Goal: Leave review/rating

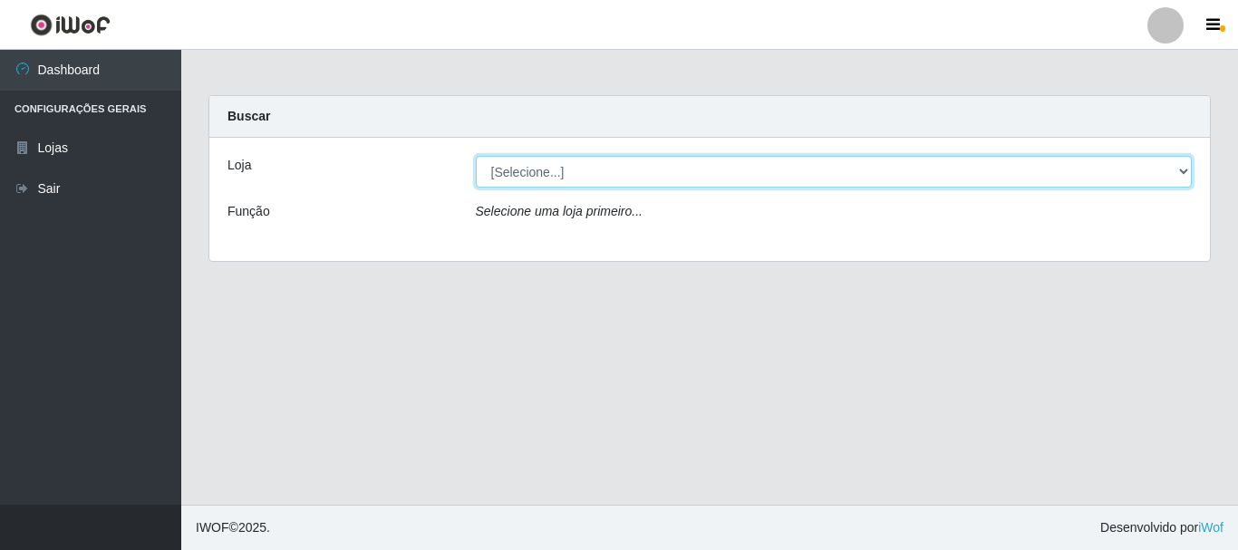
click at [1183, 173] on select "[Selecione...] Nordestão - Alecrim" at bounding box center [834, 172] width 717 height 32
select select "453"
click at [476, 156] on select "[Selecione...] Nordestão - Alecrim" at bounding box center [834, 172] width 717 height 32
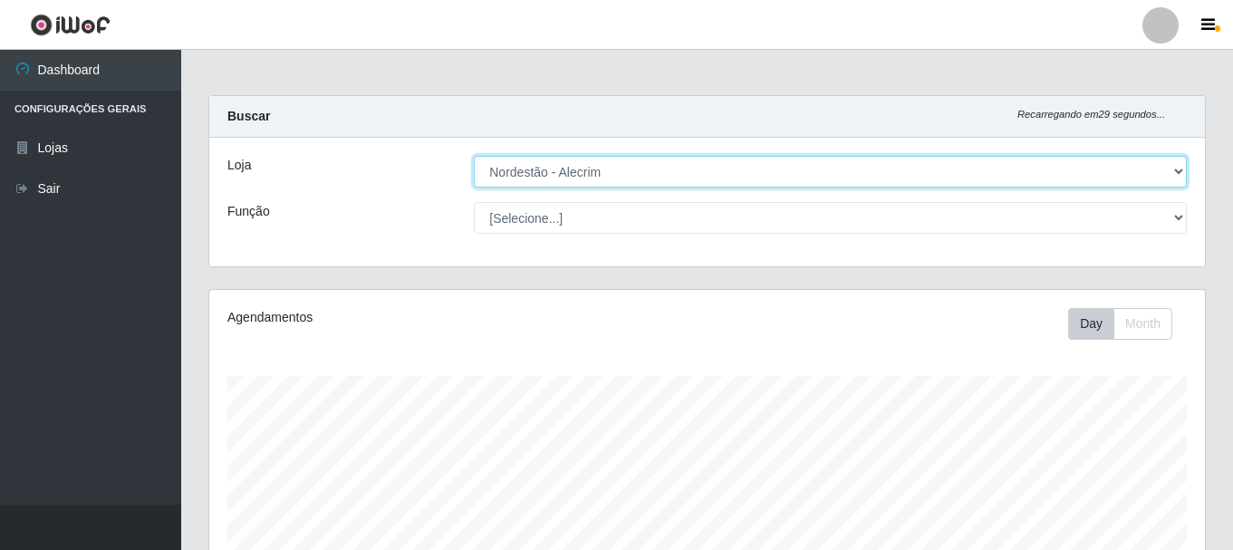
scroll to position [376, 996]
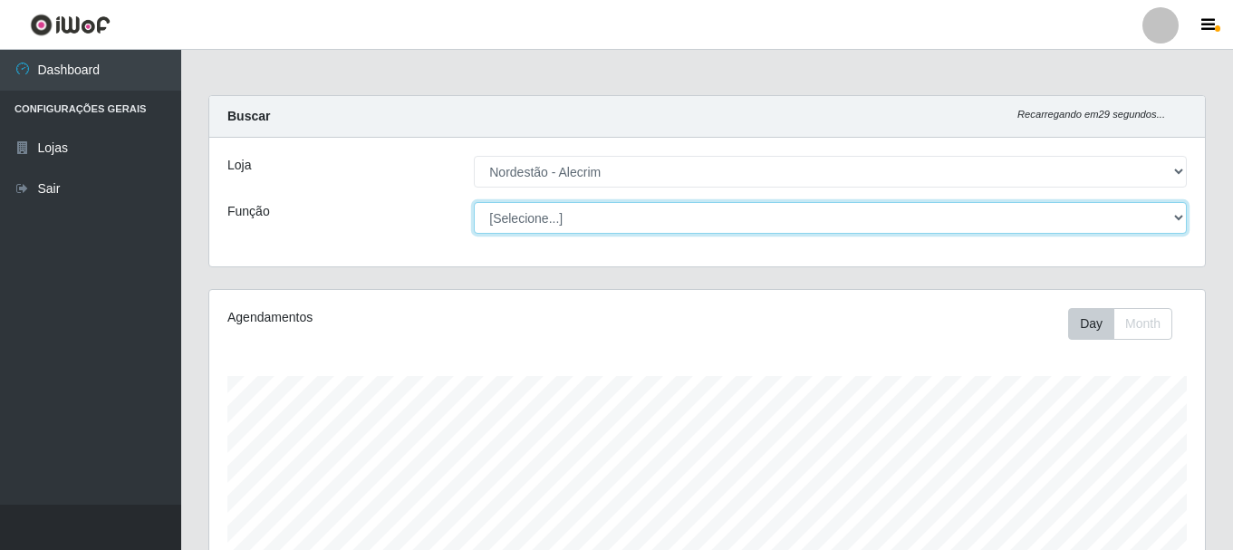
click at [1173, 215] on select "[Selecione...] Balconista + Balconista de Padaria Balconista de Padaria ++ Emba…" at bounding box center [830, 218] width 713 height 32
select select "1"
click at [474, 202] on select "[Selecione...] Balconista + Balconista de Padaria Balconista de Padaria ++ Emba…" at bounding box center [830, 218] width 713 height 32
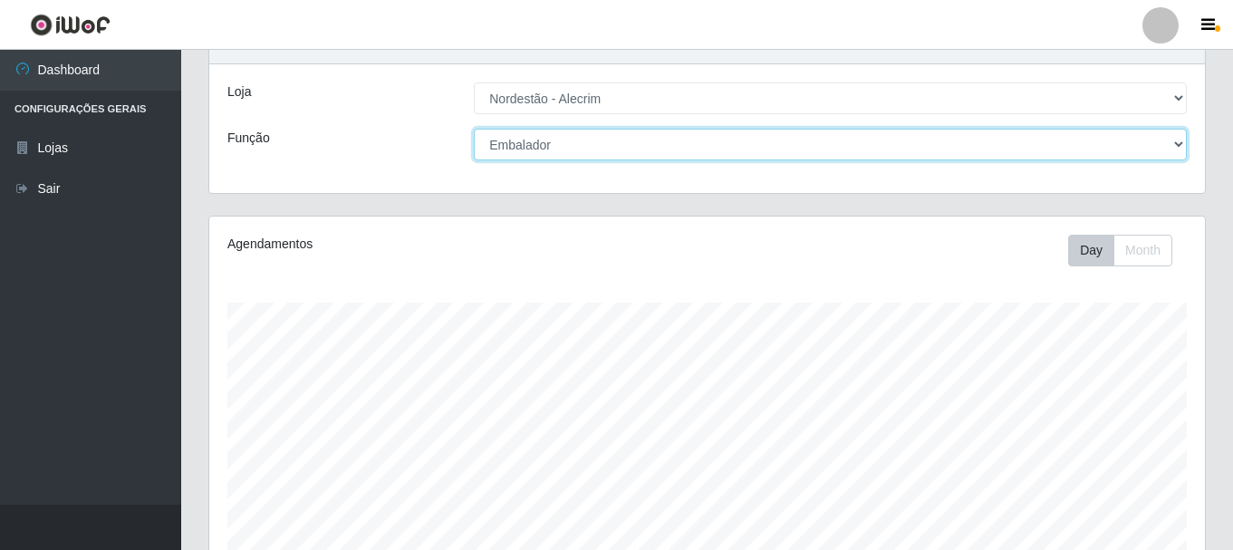
scroll to position [453, 0]
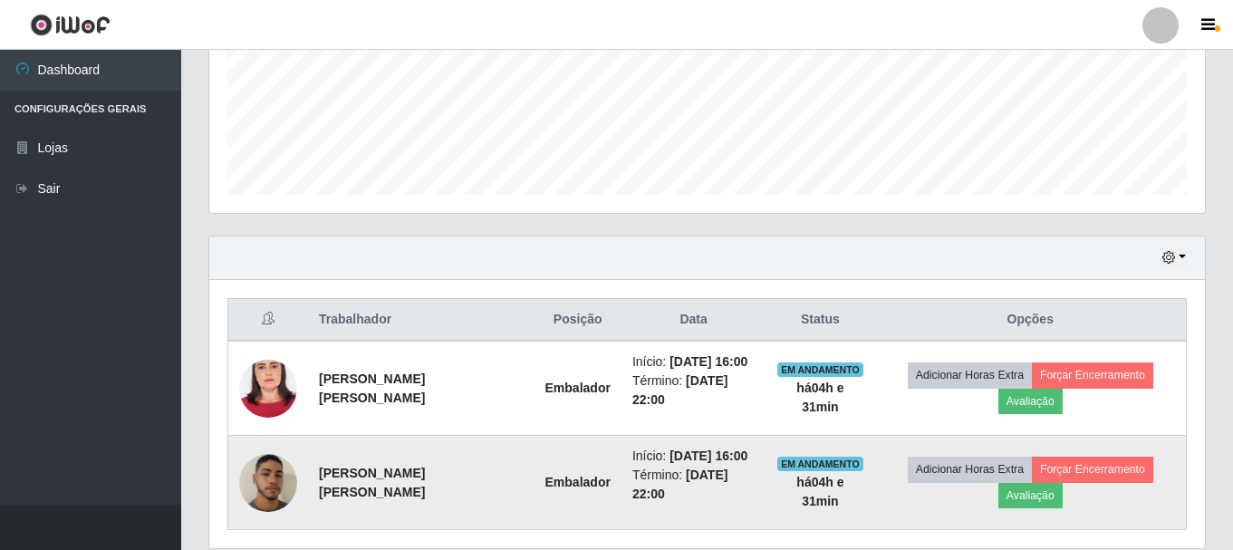
click at [273, 487] on img at bounding box center [268, 482] width 58 height 102
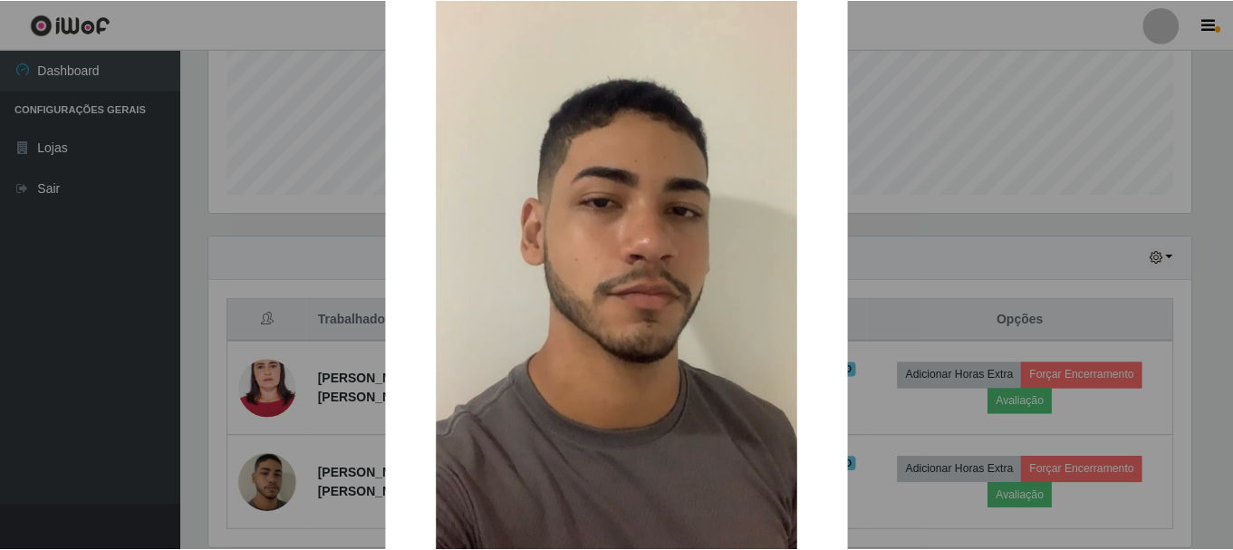
scroll to position [247, 0]
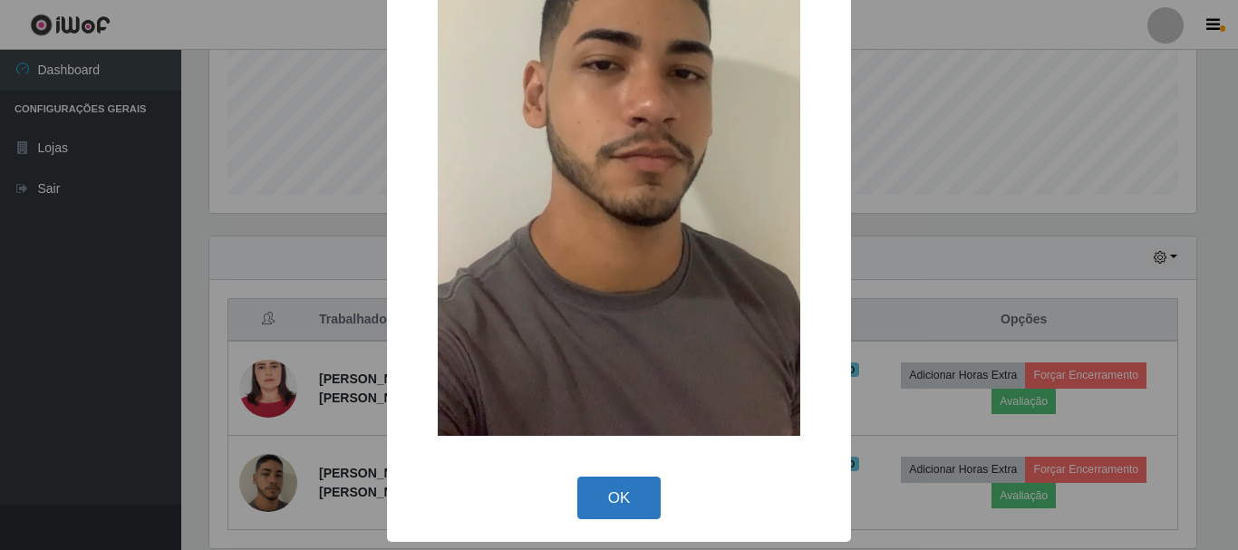
click at [619, 505] on button "OK" at bounding box center [619, 498] width 84 height 43
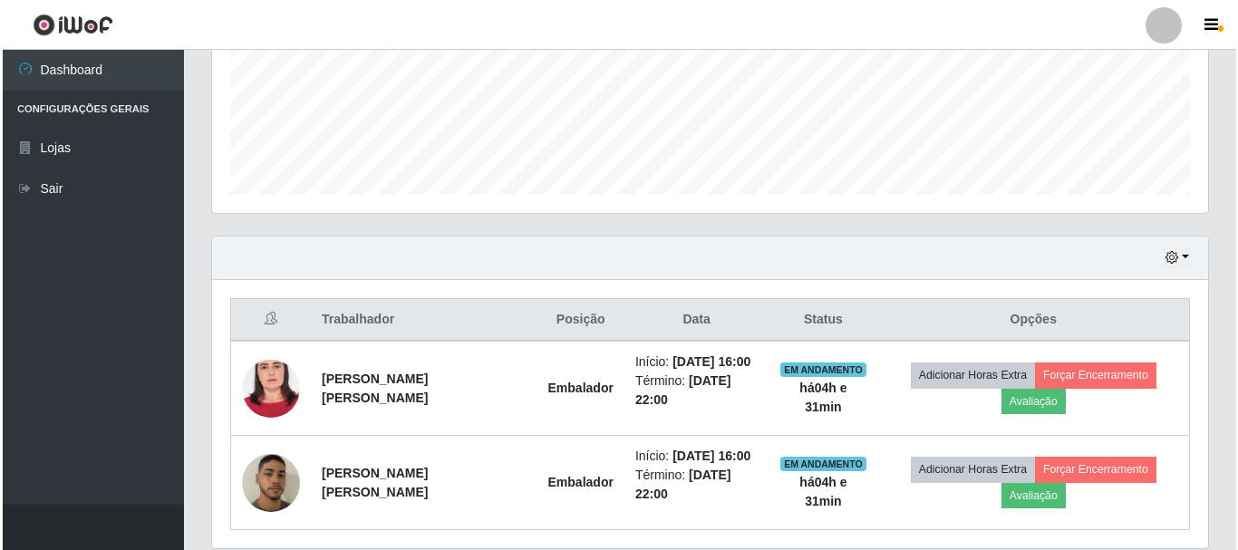
scroll to position [376, 996]
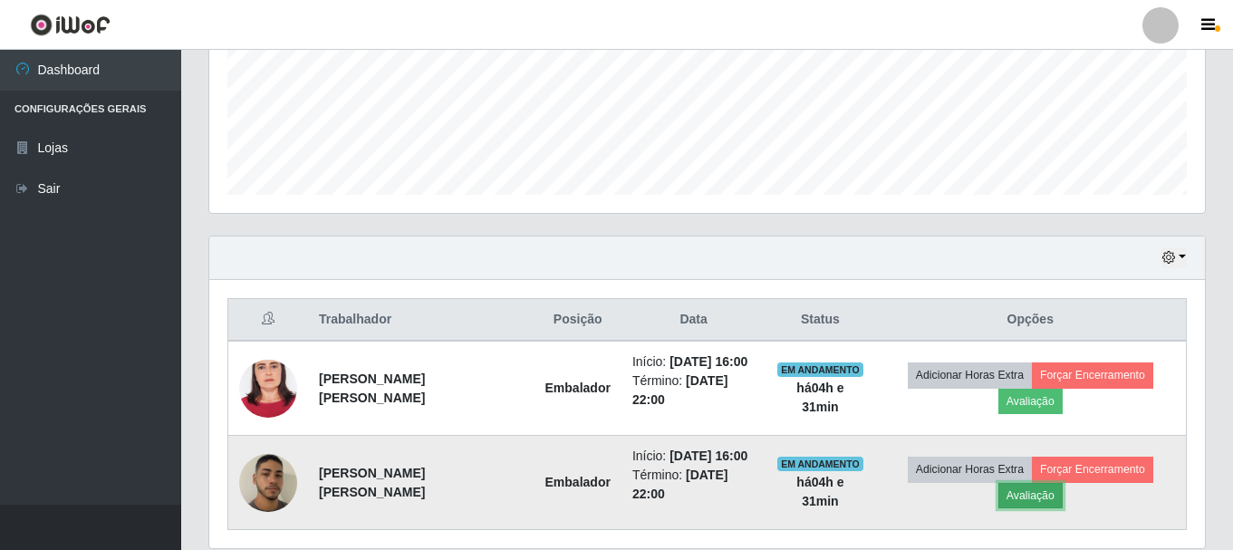
click at [1019, 500] on button "Avaliação" at bounding box center [1030, 495] width 64 height 25
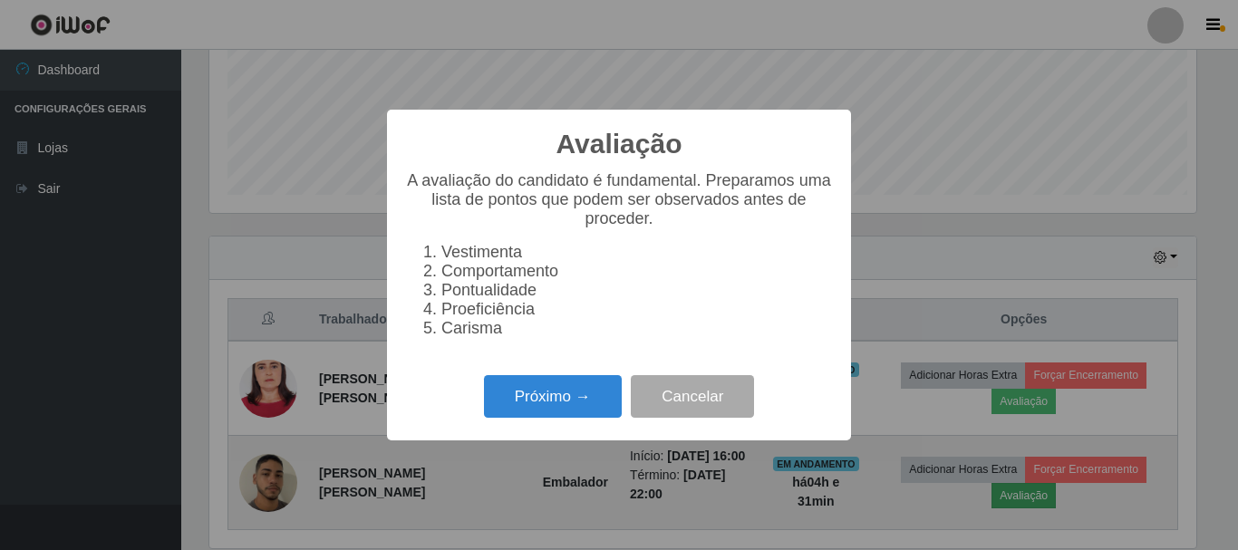
scroll to position [376, 987]
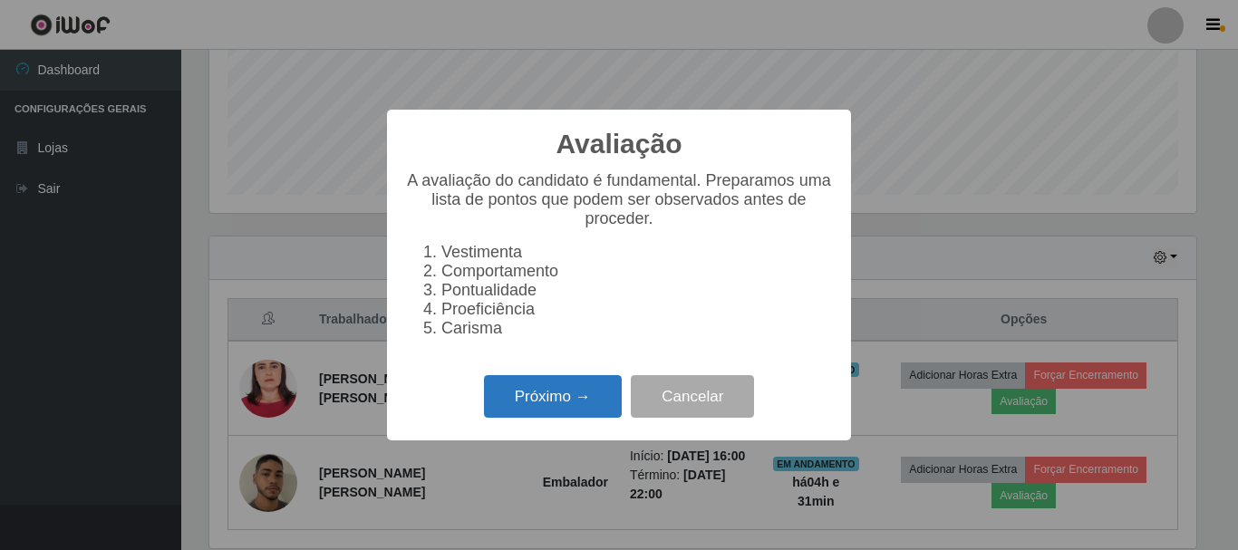
click at [556, 405] on button "Próximo →" at bounding box center [553, 396] width 138 height 43
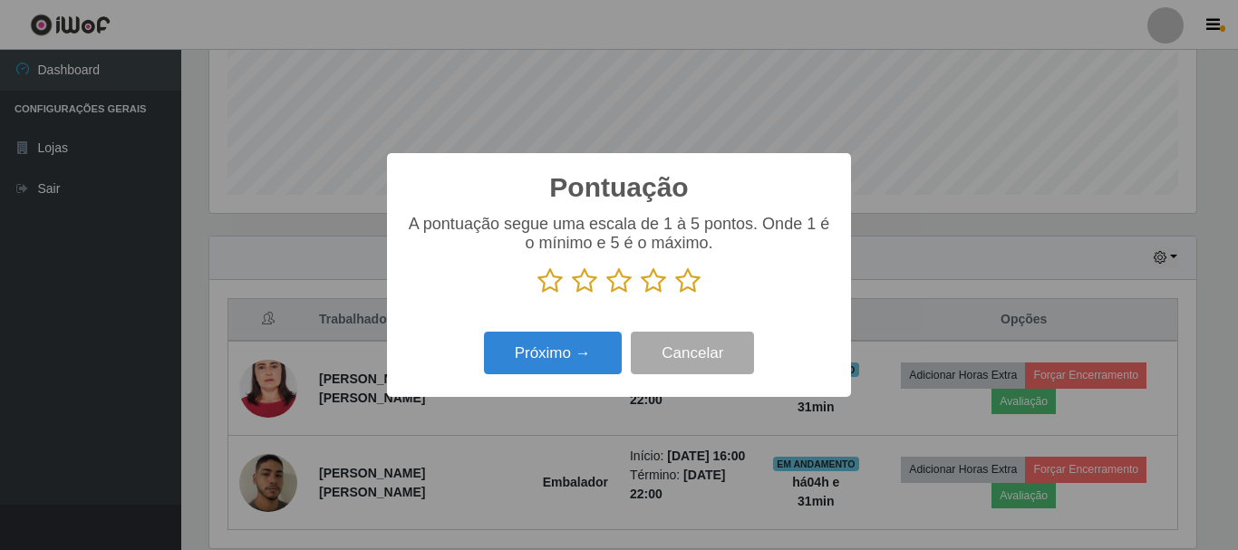
scroll to position [905633, 905022]
click at [682, 284] on icon at bounding box center [687, 280] width 25 height 27
click at [675, 294] on input "radio" at bounding box center [675, 294] width 0 height 0
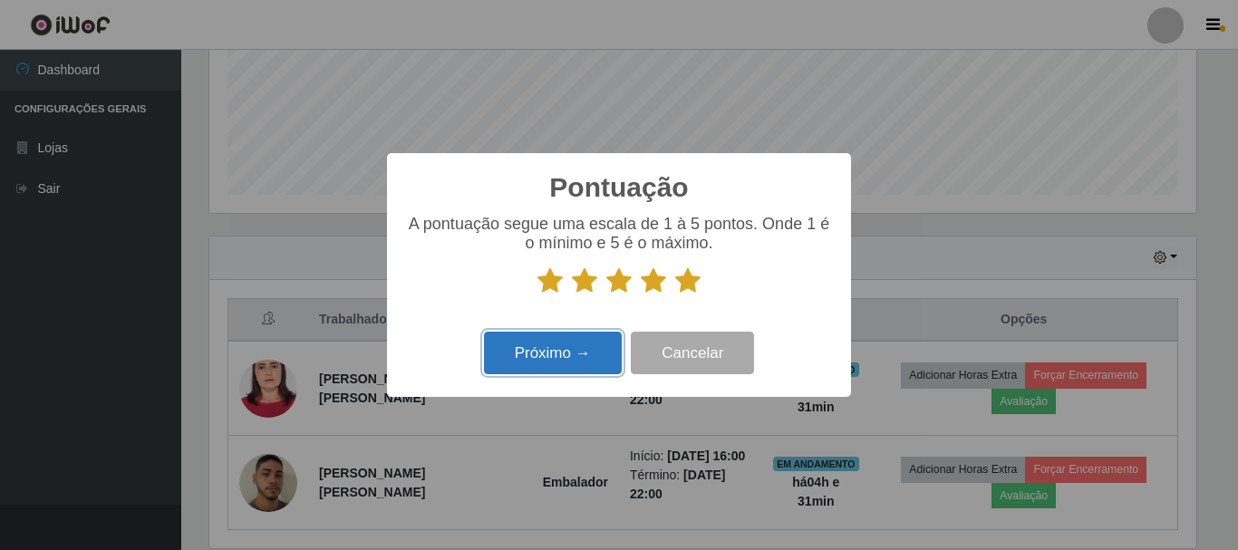
click at [585, 347] on button "Próximo →" at bounding box center [553, 353] width 138 height 43
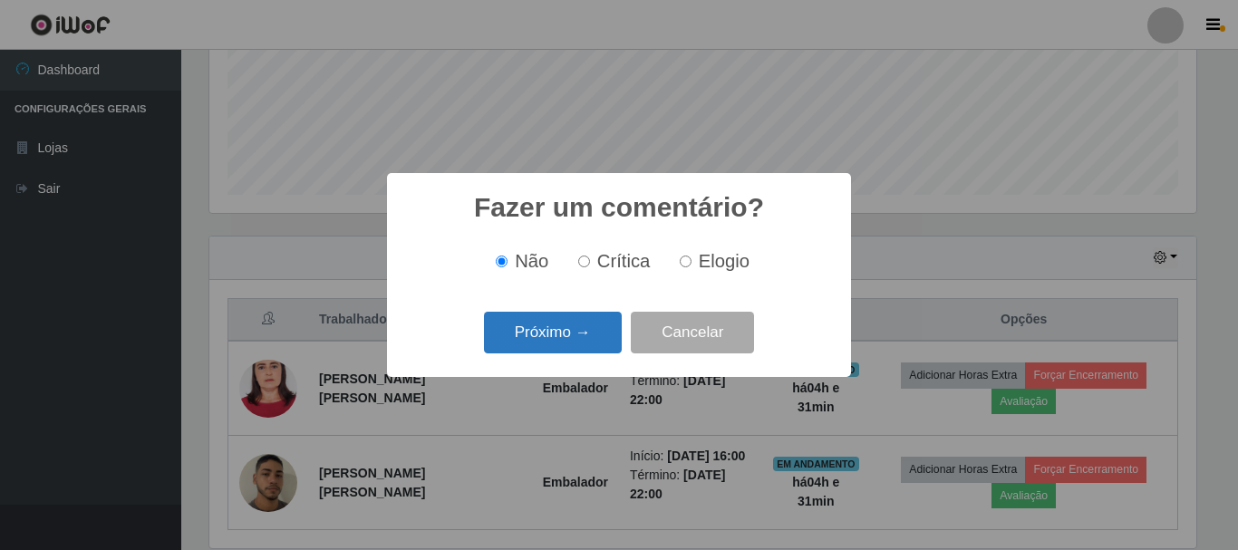
click at [585, 342] on button "Próximo →" at bounding box center [553, 333] width 138 height 43
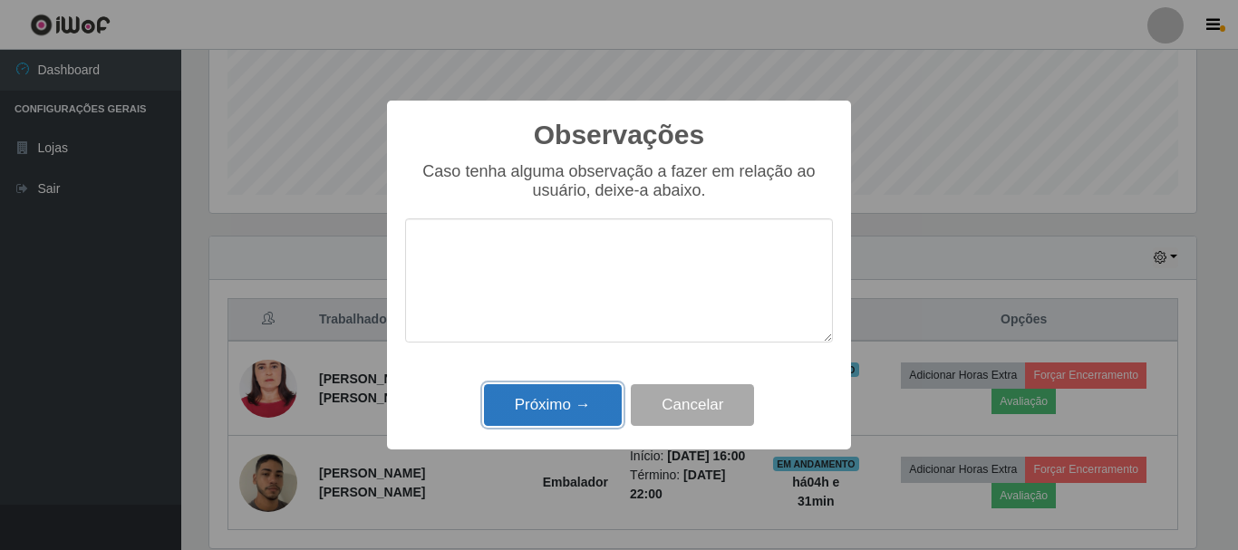
click at [584, 410] on button "Próximo →" at bounding box center [553, 405] width 138 height 43
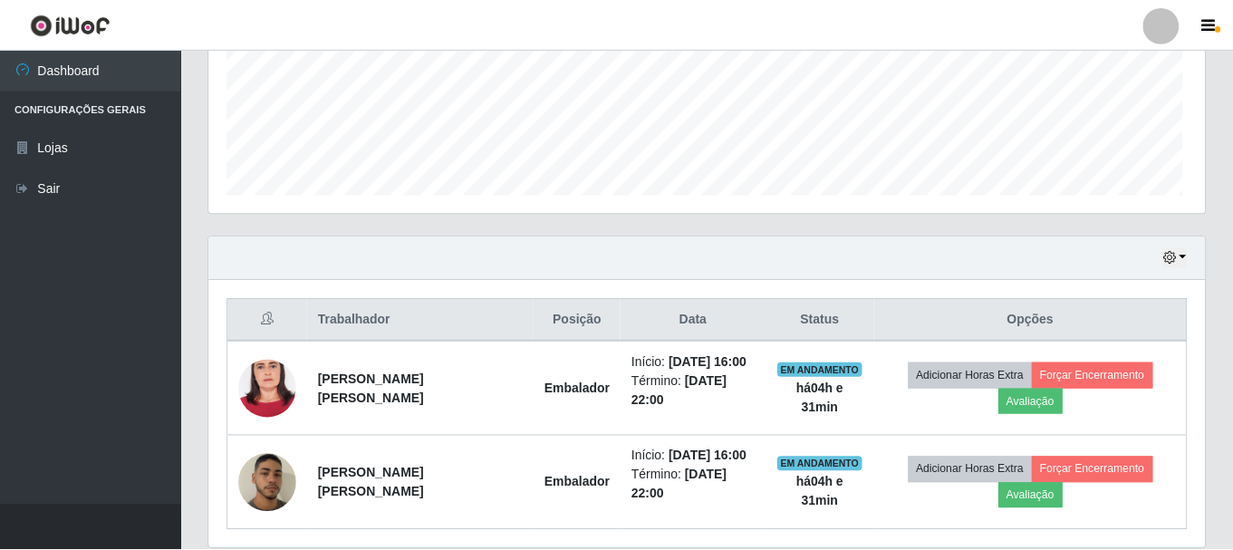
scroll to position [376, 996]
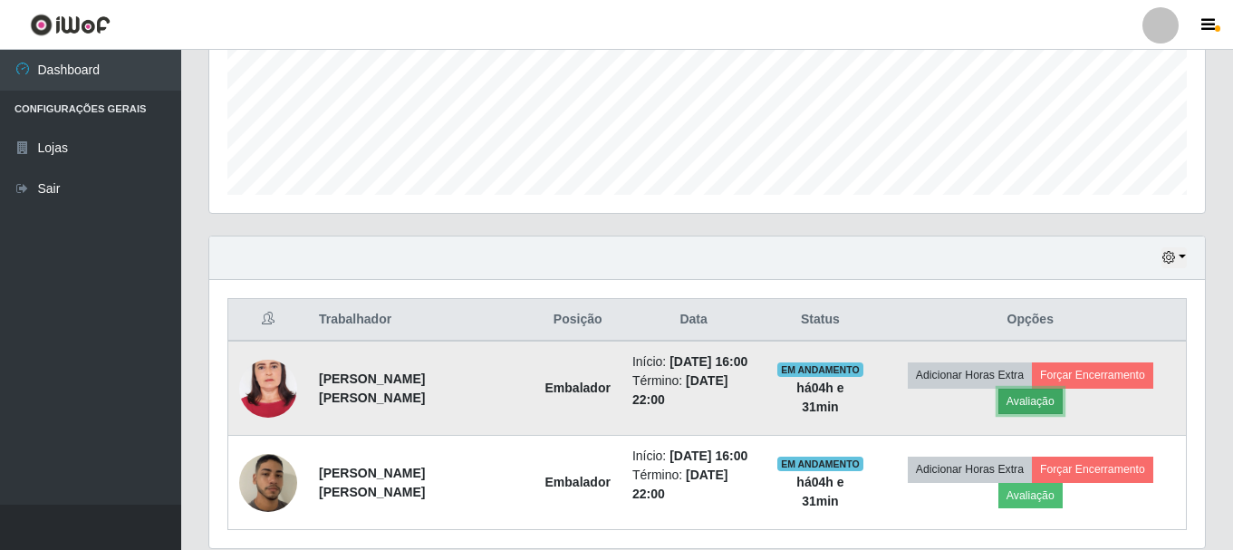
click at [1038, 394] on button "Avaliação" at bounding box center [1030, 401] width 64 height 25
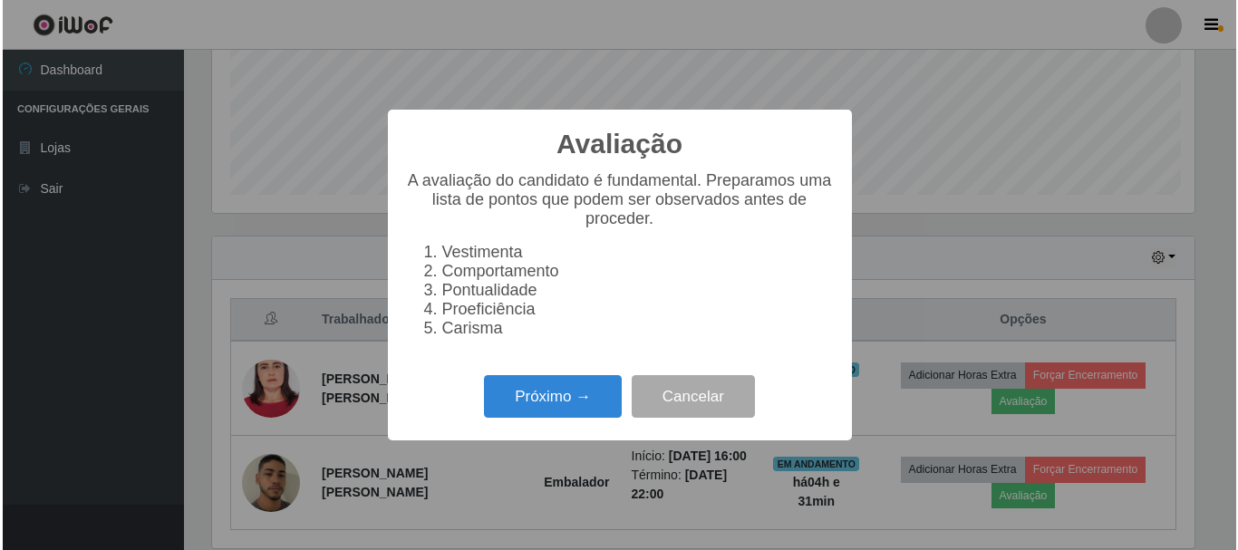
scroll to position [376, 987]
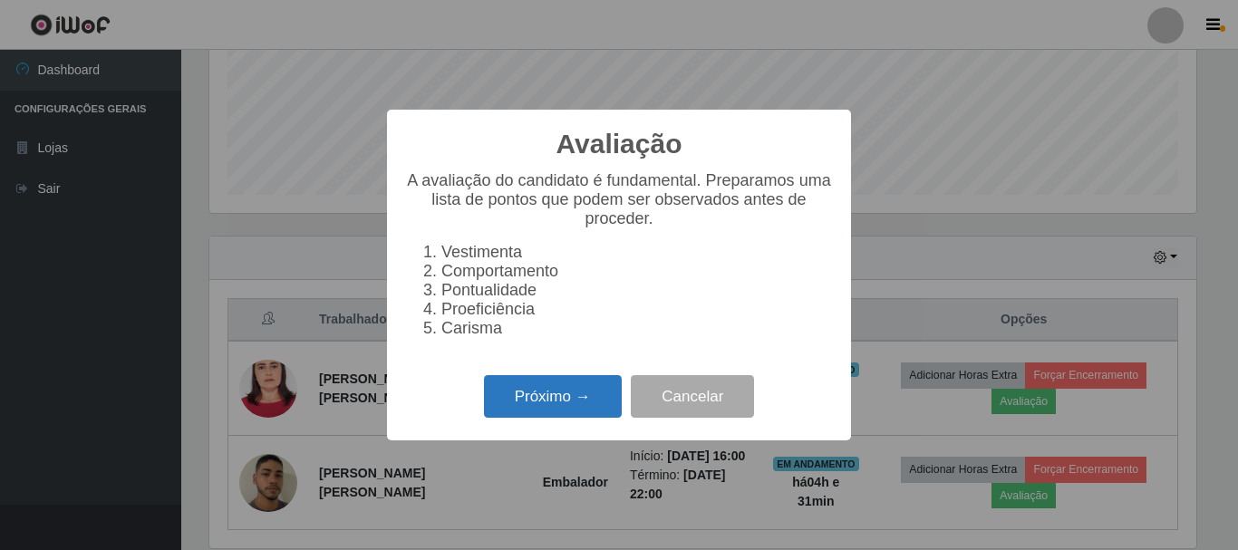
click at [549, 416] on button "Próximo →" at bounding box center [553, 396] width 138 height 43
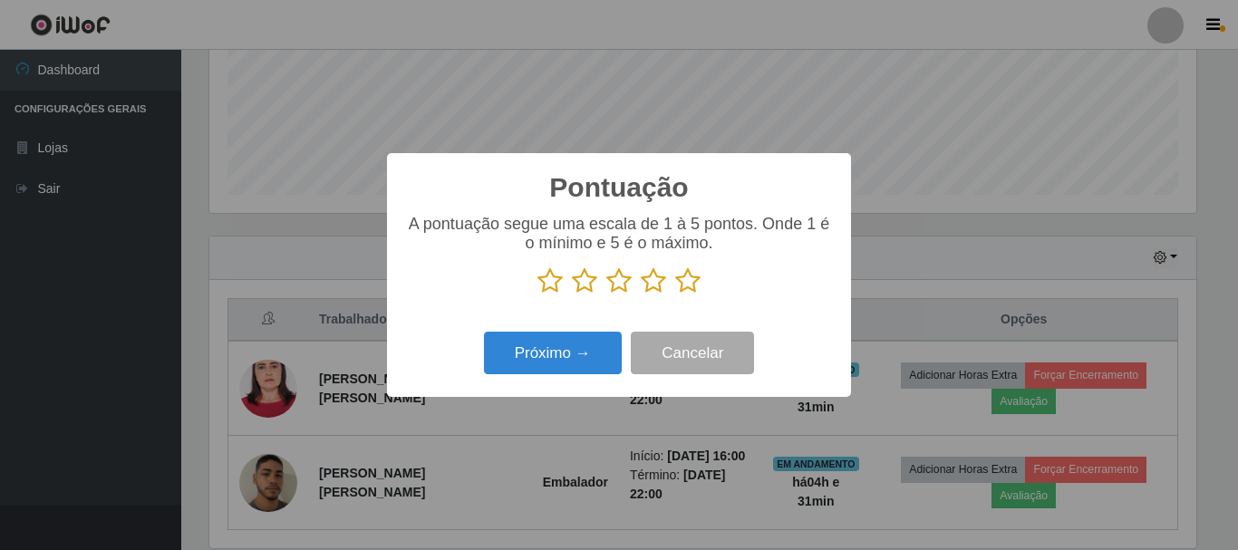
click at [687, 285] on icon at bounding box center [687, 280] width 25 height 27
click at [675, 294] on input "radio" at bounding box center [675, 294] width 0 height 0
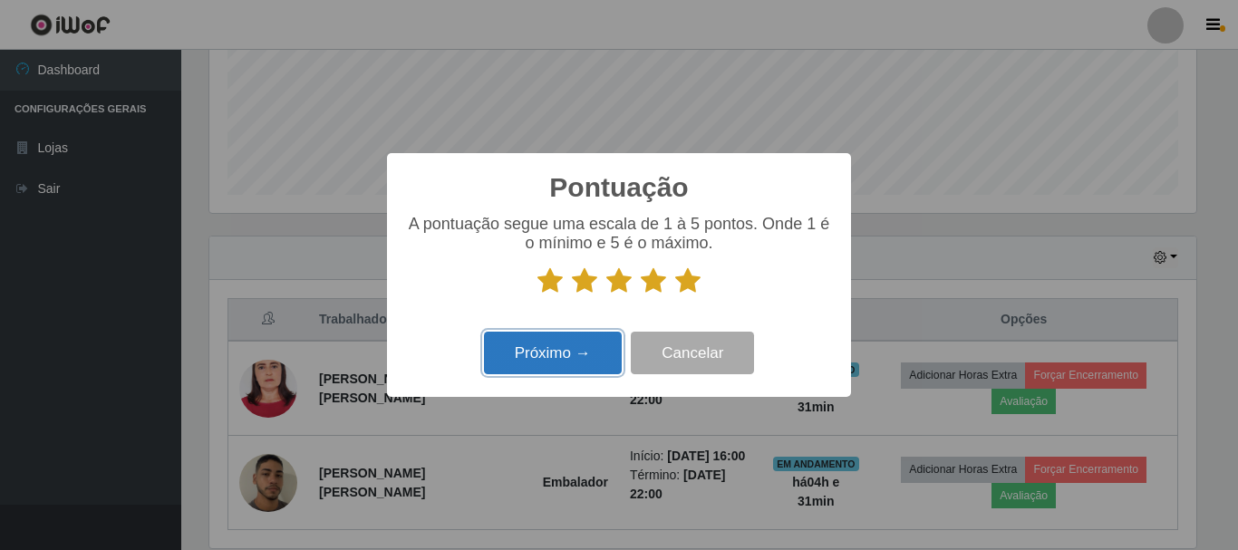
click at [589, 374] on button "Próximo →" at bounding box center [553, 353] width 138 height 43
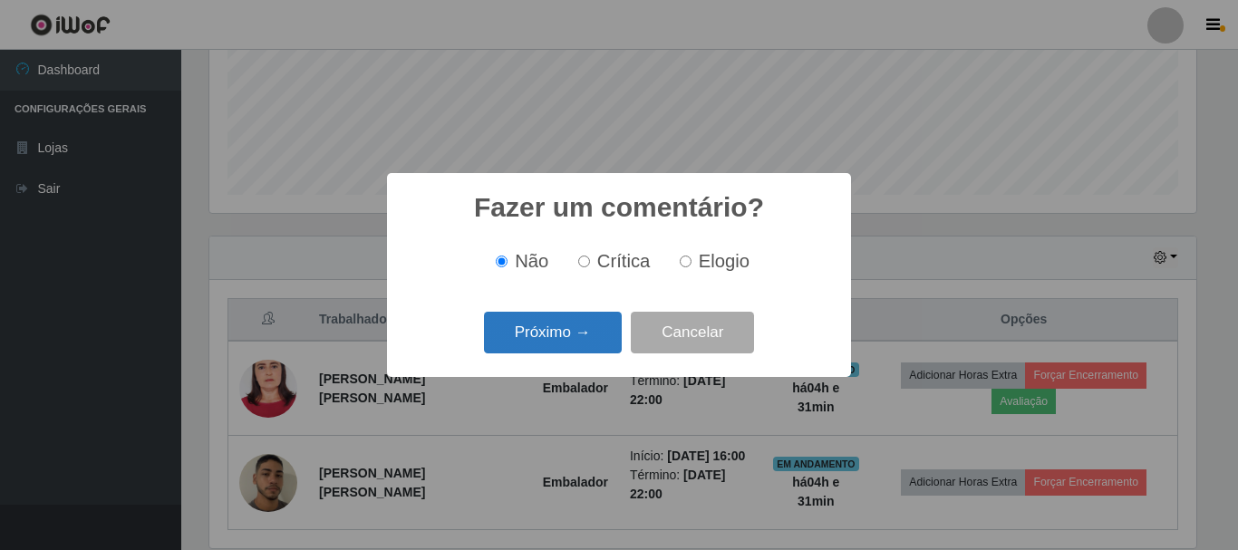
click at [595, 339] on button "Próximo →" at bounding box center [553, 333] width 138 height 43
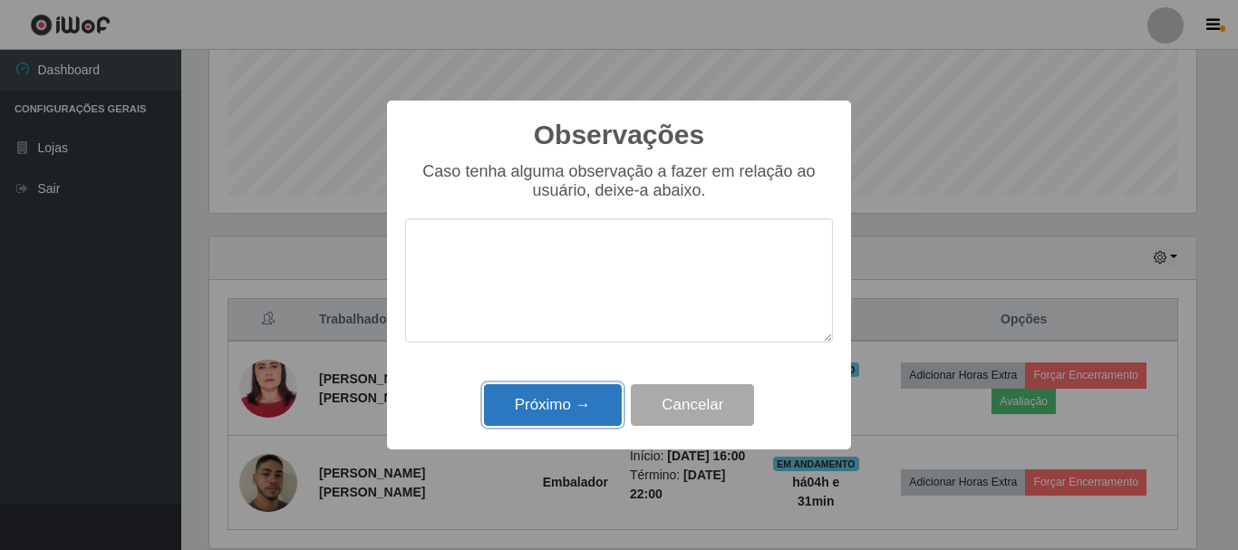
click at [601, 397] on button "Próximo →" at bounding box center [553, 405] width 138 height 43
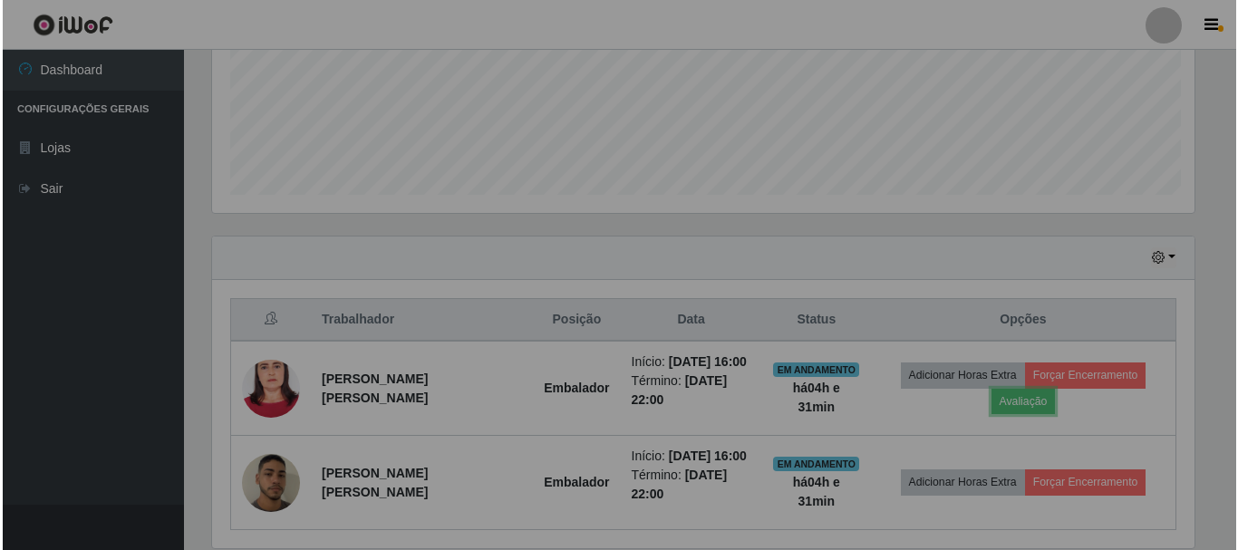
scroll to position [376, 996]
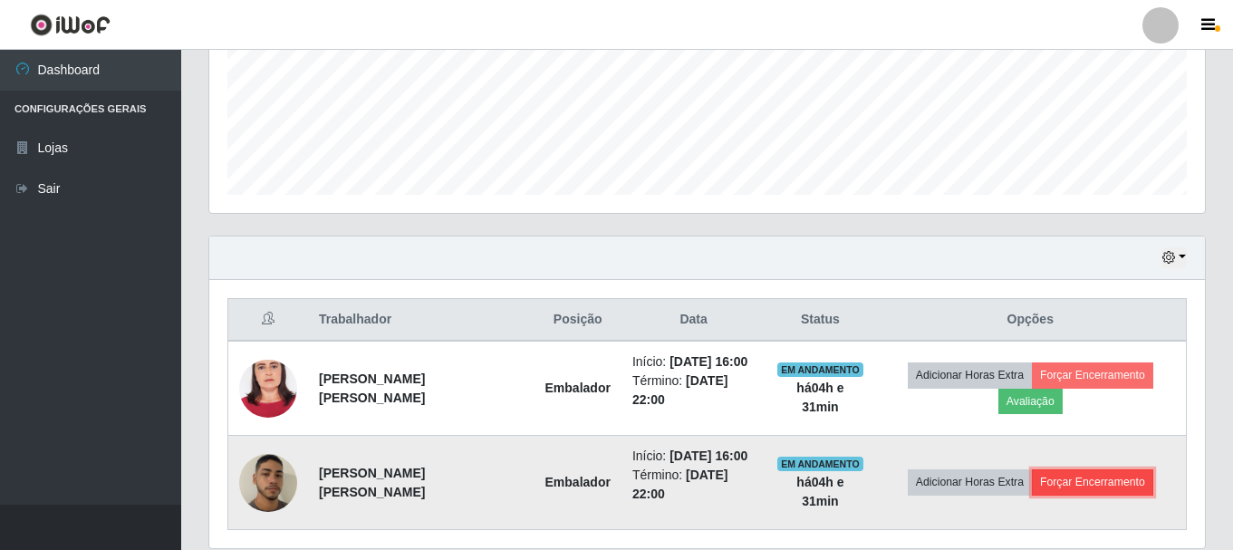
click at [1052, 482] on button "Forçar Encerramento" at bounding box center [1092, 481] width 121 height 25
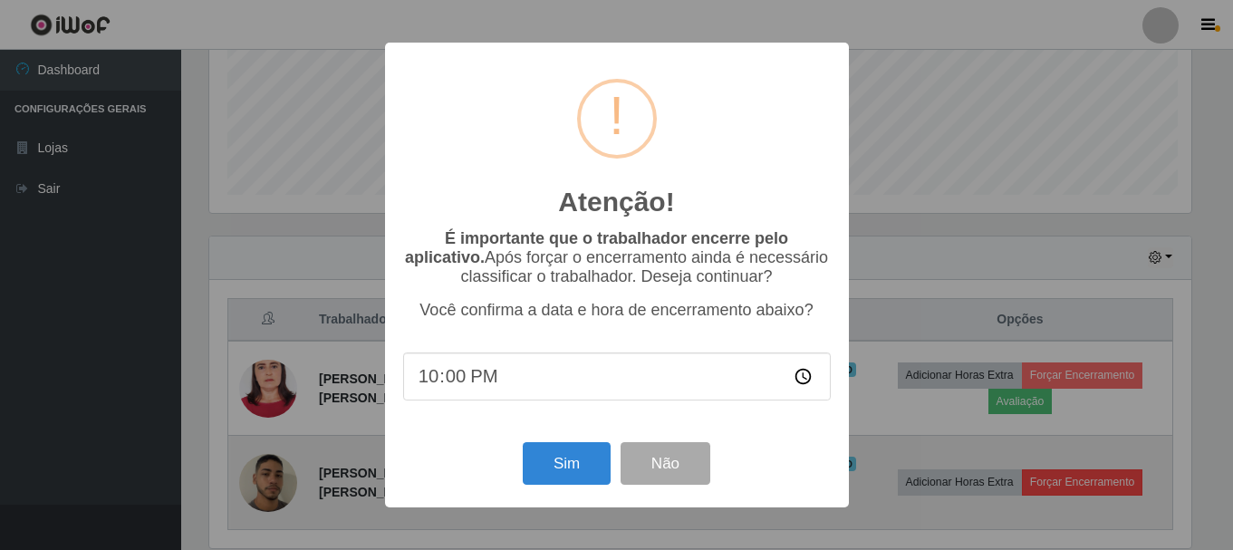
scroll to position [376, 987]
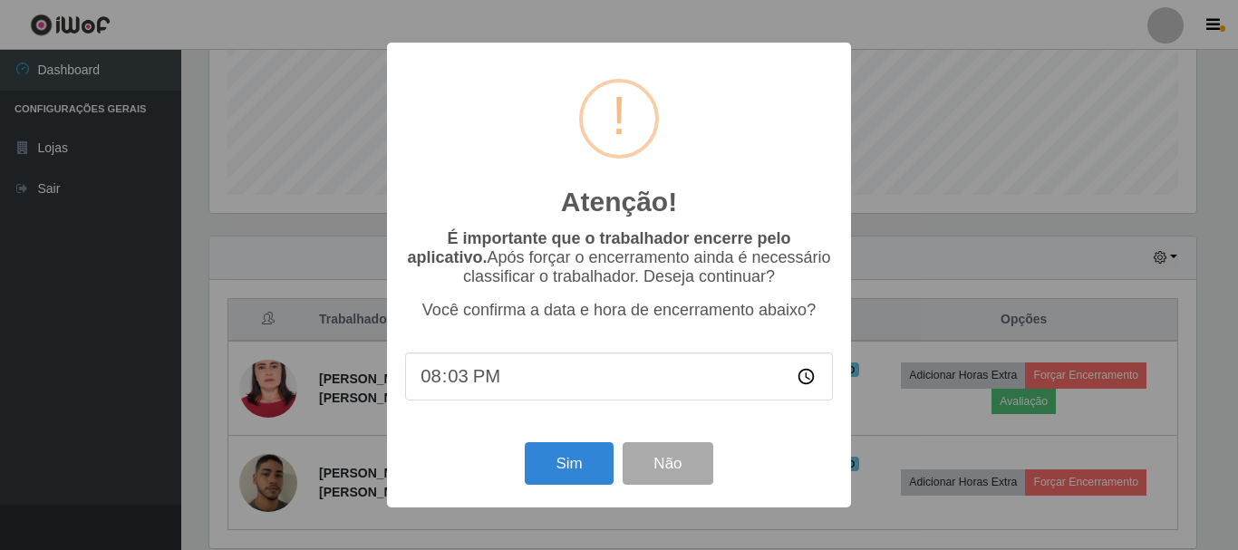
type input "20:30"
click at [583, 478] on button "Sim" at bounding box center [569, 463] width 88 height 43
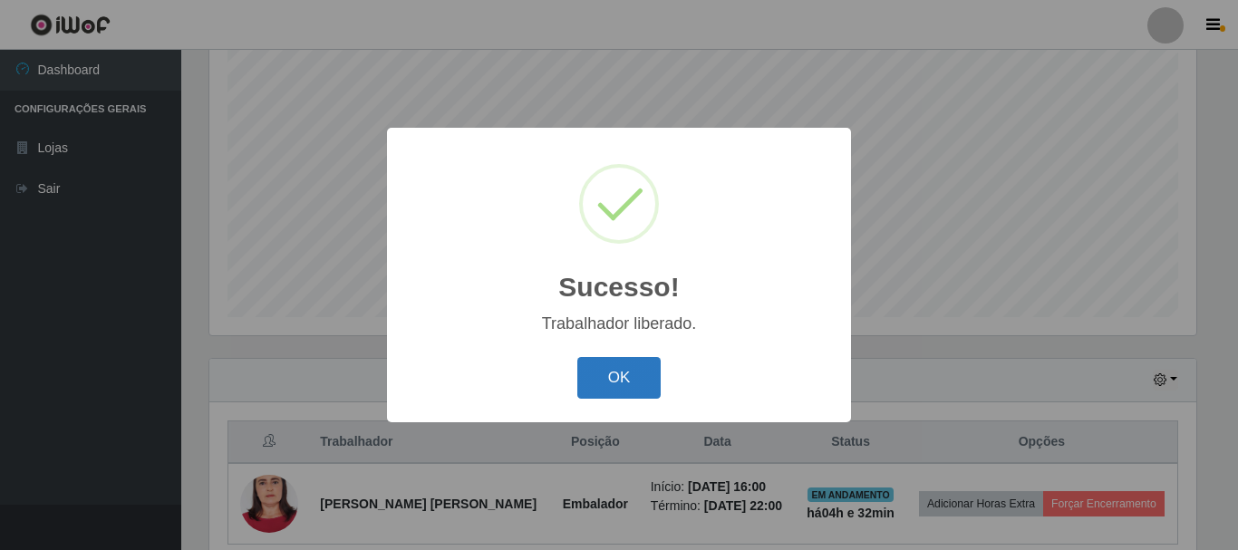
click at [624, 386] on button "OK" at bounding box center [619, 378] width 84 height 43
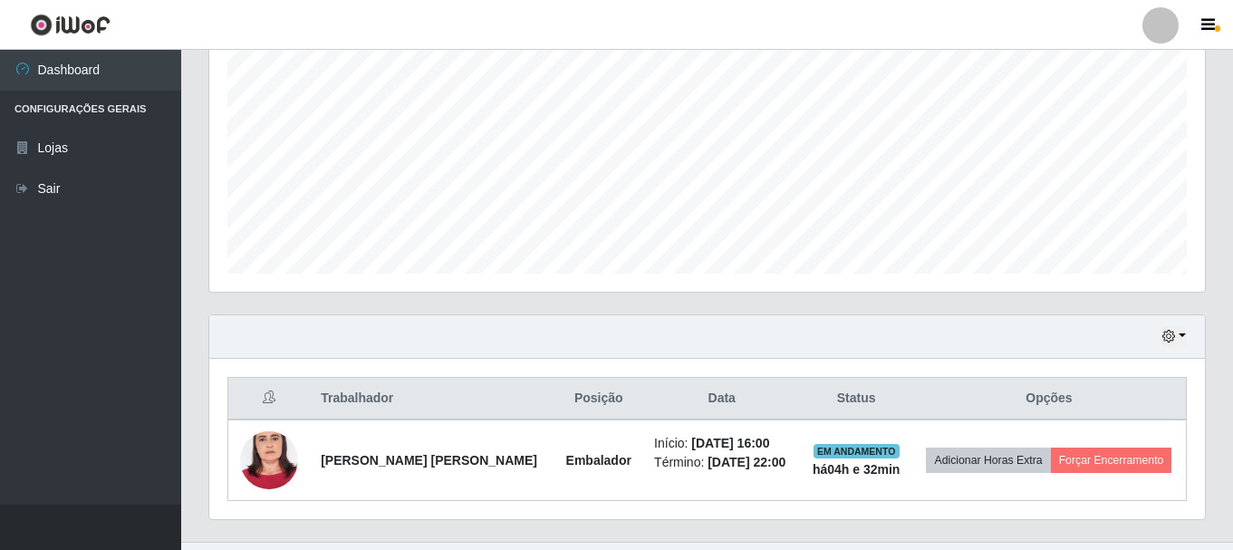
scroll to position [0, 0]
